Goal: Task Accomplishment & Management: Manage account settings

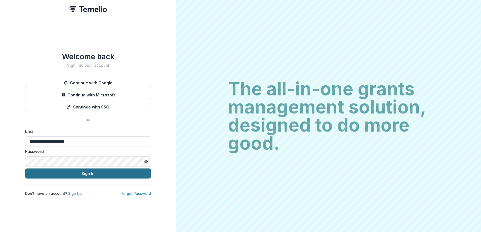
click at [78, 173] on button "Sign In" at bounding box center [88, 174] width 126 height 10
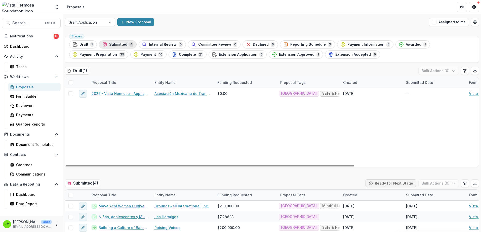
click at [123, 44] on span "Submitted" at bounding box center [118, 44] width 18 height 4
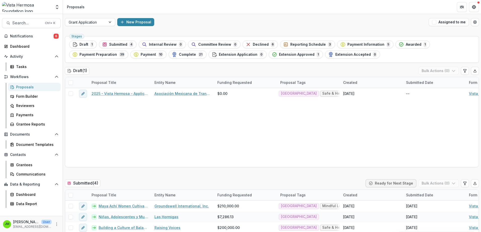
click at [111, 42] on span "Submitted" at bounding box center [118, 44] width 18 height 4
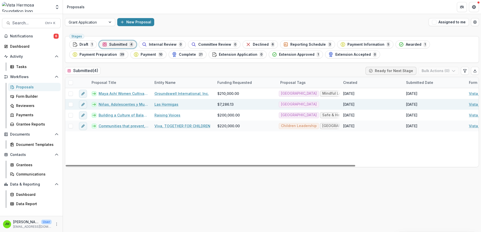
click at [125, 102] on link "Niñas, Adolescentes y Mujeres caminando por Territorios indígenas Lencas Libres…" at bounding box center [124, 104] width 50 height 5
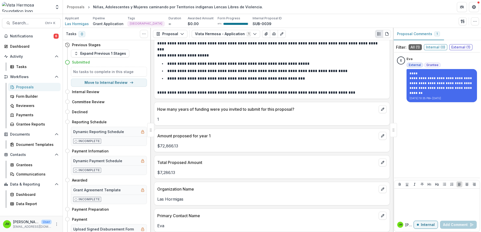
scroll to position [226, 0]
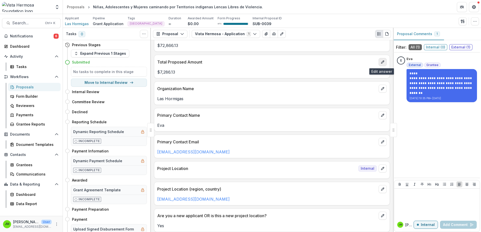
click at [381, 65] on button "edit" at bounding box center [382, 62] width 8 height 8
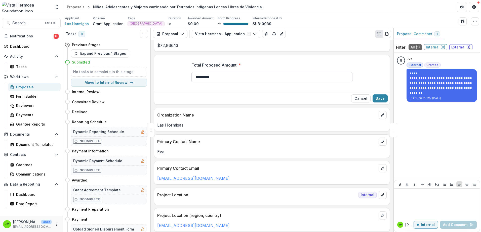
click at [199, 77] on input "*********" at bounding box center [271, 77] width 161 height 10
type input "**********"
click at [377, 101] on button "Save" at bounding box center [379, 99] width 15 height 8
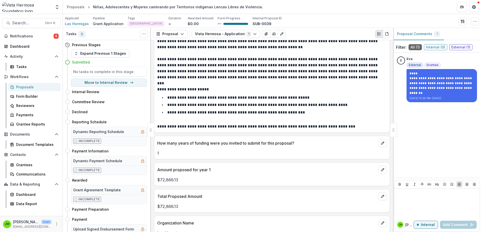
scroll to position [50, 0]
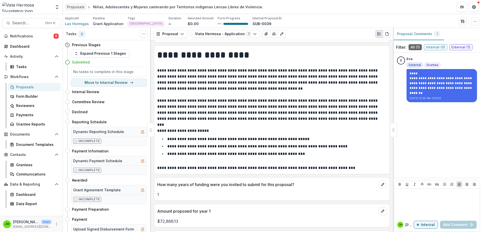
click at [78, 5] on div "Proposals" at bounding box center [76, 6] width 18 height 5
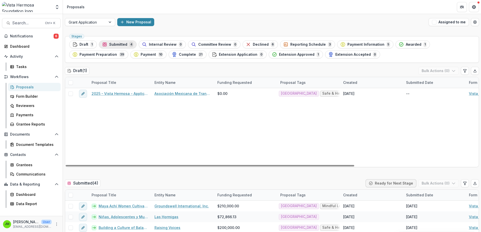
click at [112, 46] on span "Submitted" at bounding box center [118, 44] width 18 height 4
